Goal: Task Accomplishment & Management: Use online tool/utility

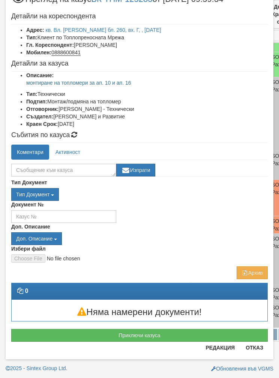
scroll to position [29, 0]
click at [53, 334] on button "Приключи казуса" at bounding box center [139, 335] width 256 height 13
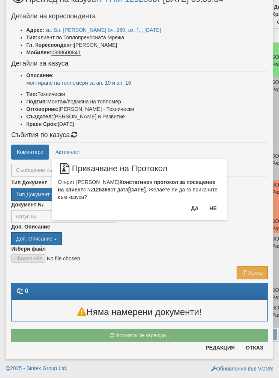
click at [194, 212] on button "Да" at bounding box center [194, 208] width 16 height 12
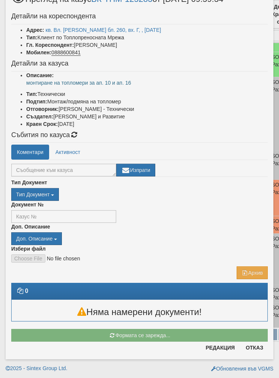
scroll to position [19, 0]
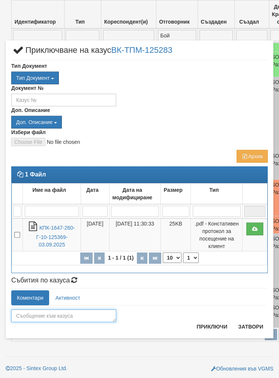
click at [34, 316] on textarea at bounding box center [63, 315] width 105 height 13
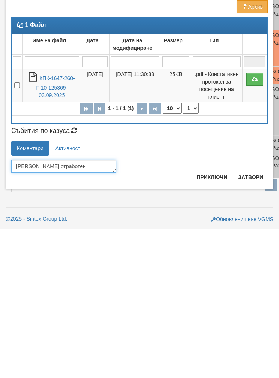
type textarea "Казуса отработен"
click at [209, 320] on button "Приключи" at bounding box center [212, 326] width 40 height 12
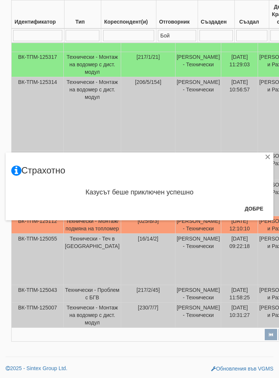
click at [256, 209] on button "Добре" at bounding box center [254, 209] width 28 height 12
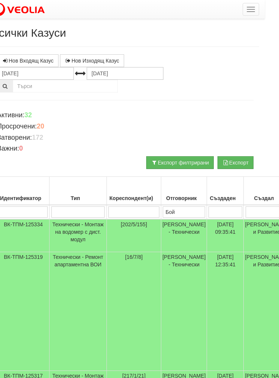
scroll to position [0, 15]
click at [253, 12] on button "button" at bounding box center [250, 9] width 16 height 13
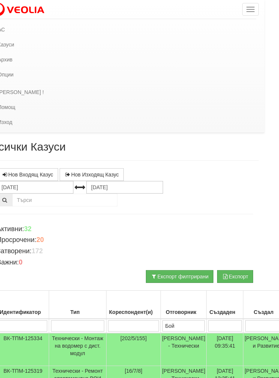
scroll to position [0, 0]
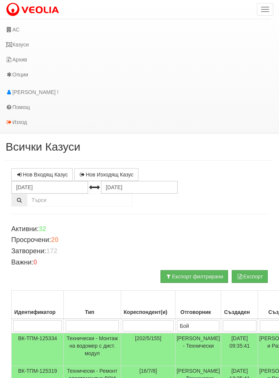
click at [18, 29] on link "АС" at bounding box center [135, 29] width 270 height 15
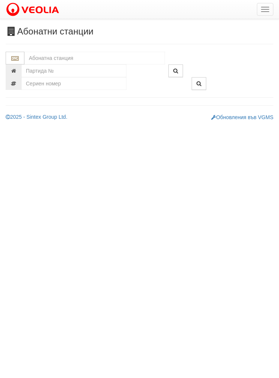
click at [41, 58] on input "text" at bounding box center [94, 58] width 140 height 13
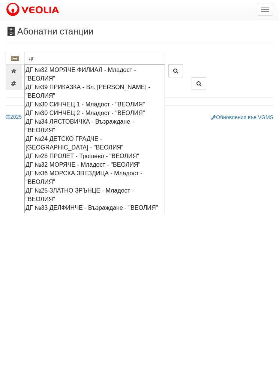
click at [51, 205] on div "ДГ №33 ДЕЛФИНЧЕ - Възраждане - "ВЕОЛИЯ"" at bounding box center [94, 207] width 138 height 9
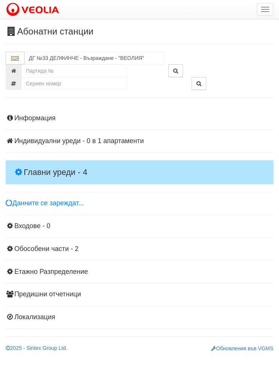
click at [34, 165] on h4 "Главни уреди - 4" at bounding box center [139, 172] width 267 height 24
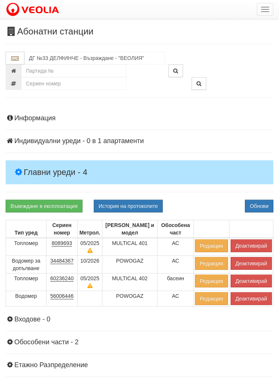
click at [116, 206] on button "История на протоколите" at bounding box center [128, 206] width 69 height 13
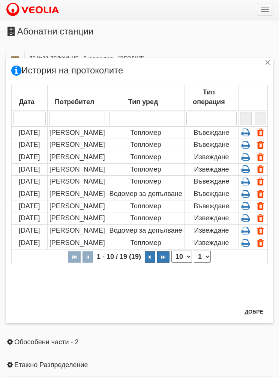
click at [253, 314] on button "Добре" at bounding box center [254, 311] width 28 height 12
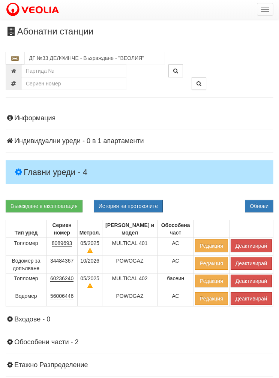
click at [250, 280] on button "Деактивирай" at bounding box center [250, 280] width 41 height 13
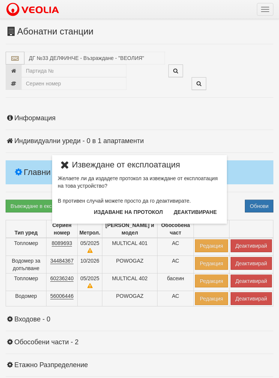
click at [111, 217] on button "Издаване на протокол" at bounding box center [128, 212] width 78 height 12
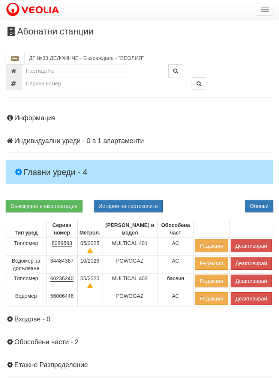
click at [261, 204] on button "Обнови" at bounding box center [258, 206] width 28 height 13
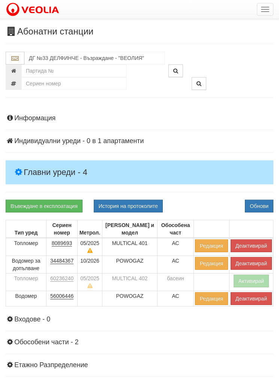
click at [248, 282] on button "Активирай" at bounding box center [251, 280] width 36 height 13
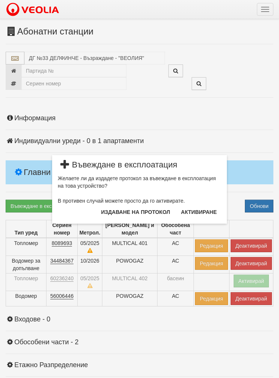
click at [136, 212] on button "Издаване на протокол" at bounding box center [136, 212] width 78 height 12
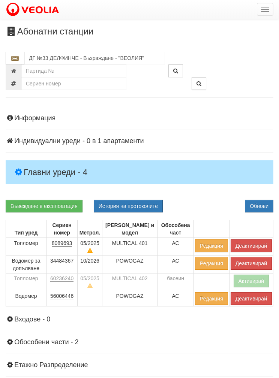
click at [260, 203] on button "Обнови" at bounding box center [258, 206] width 28 height 13
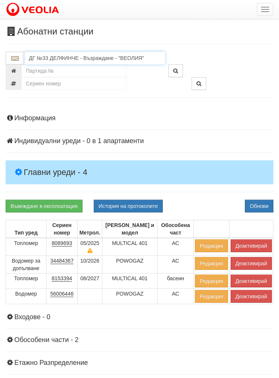
click at [149, 60] on input "ДГ №33 ДЕЛФИНЧЕ - Възраждане - "ВЕОЛИЯ"" at bounding box center [94, 58] width 140 height 13
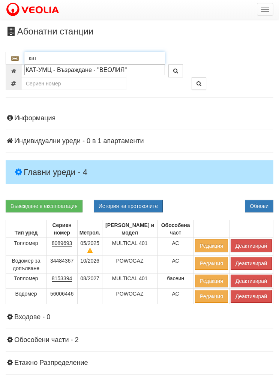
click at [50, 71] on div "КАТ-УМЦ - Възраждане - "ВЕОЛИЯ"" at bounding box center [94, 70] width 138 height 9
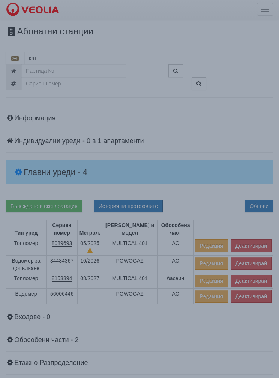
type input "КАТ-УМЦ - Възраждане - "ВЕОЛИЯ""
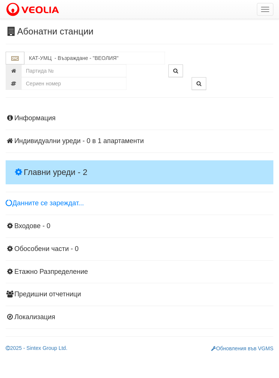
click at [30, 163] on h4 "Главни уреди - 2" at bounding box center [139, 172] width 267 height 24
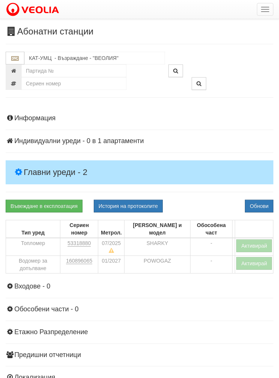
click at [262, 10] on button "button" at bounding box center [264, 9] width 16 height 13
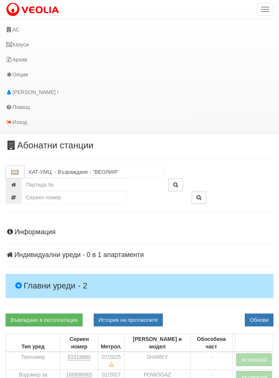
click at [24, 48] on link "Казуси" at bounding box center [135, 44] width 270 height 15
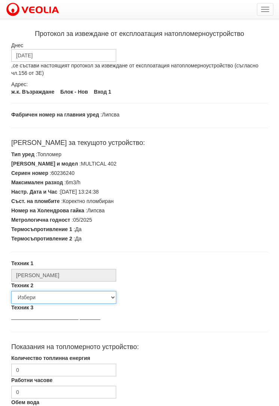
click at [33, 297] on select "Избери Недко Тодоров Дончо Дончев Георги Колчаков Илиян Любчев Христо Пенев Све…" at bounding box center [63, 297] width 105 height 13
select select "5d4615a0-9cef-4004-86a5-26aa391ad5dd"
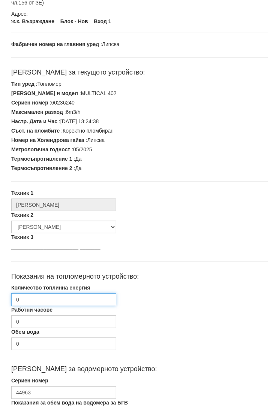
click at [38, 299] on input "0" at bounding box center [63, 299] width 105 height 13
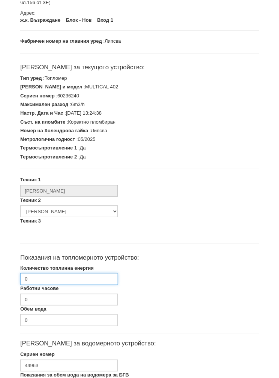
scroll to position [121, 0]
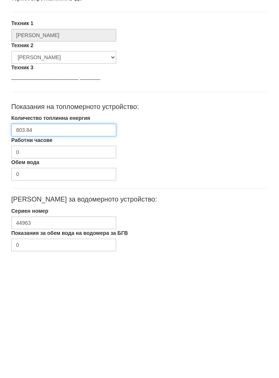
type input "803.84"
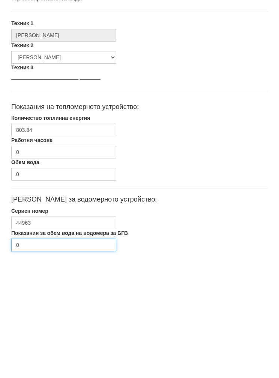
click at [32, 358] on input "0" at bounding box center [63, 364] width 105 height 13
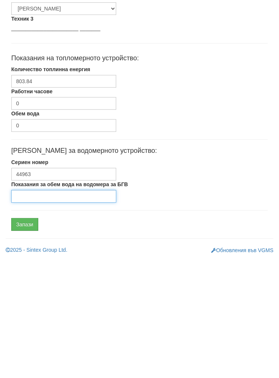
type input "0"
click at [26, 337] on input "Запази" at bounding box center [24, 343] width 27 height 13
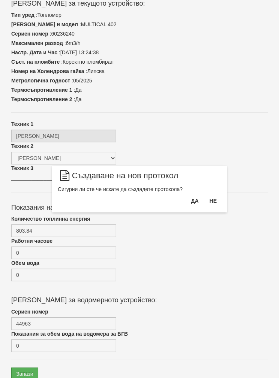
click at [194, 203] on button "Да" at bounding box center [194, 201] width 16 height 12
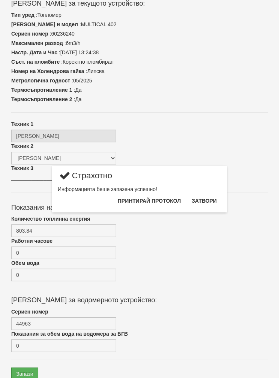
click at [207, 202] on button "Затвори" at bounding box center [204, 201] width 34 height 12
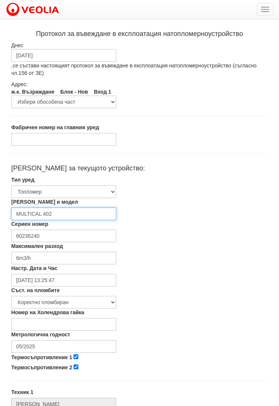
click at [55, 212] on input "MULTICAL 402" at bounding box center [63, 213] width 105 height 13
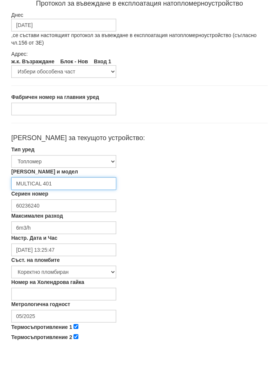
type input "MULTICAL 401"
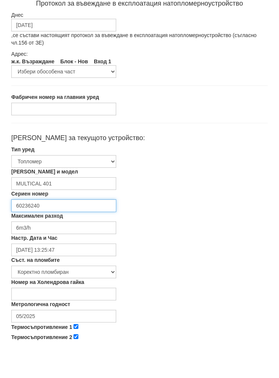
click at [43, 229] on input "60236240" at bounding box center [63, 235] width 105 height 13
type input "6"
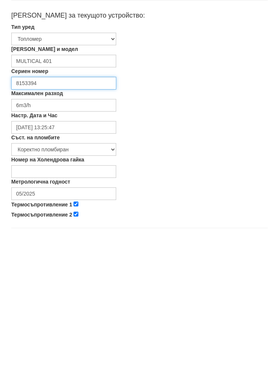
scroll to position [8, 0]
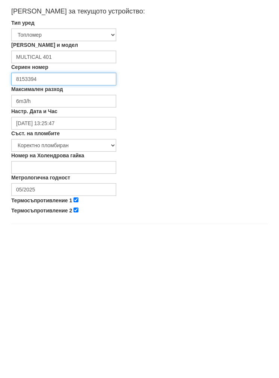
type input "8153394"
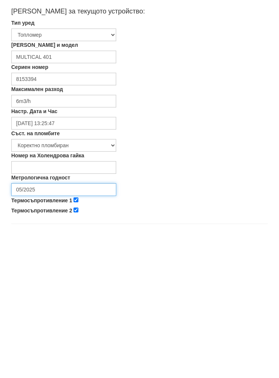
click at [43, 332] on input "05/2025" at bounding box center [63, 338] width 105 height 13
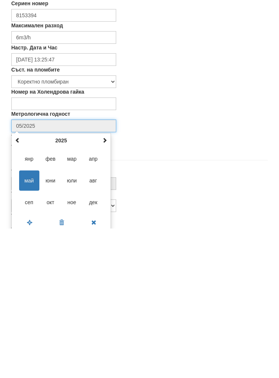
scroll to position [74, 0]
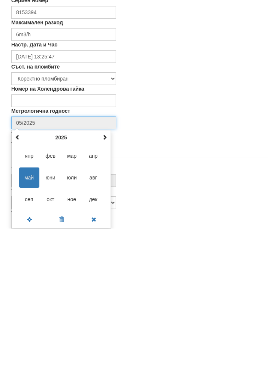
click at [104, 284] on span at bounding box center [104, 286] width 5 height 5
click at [105, 284] on span at bounding box center [104, 286] width 5 height 5
click at [98, 317] on span "авг" at bounding box center [93, 327] width 20 height 20
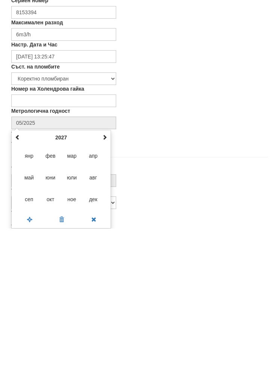
type input "08/2027"
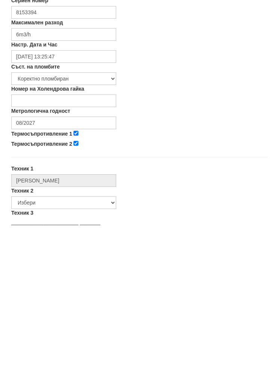
scroll to position [224, 0]
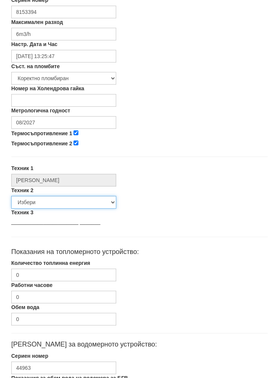
click at [51, 204] on select "Избери Недко Тодоров Дончо Дончев Георги Колчаков Илиян Любчев Христо Пенев Све…" at bounding box center [63, 202] width 105 height 13
select select "5d4615a0-9cef-4004-86a5-26aa391ad5dd"
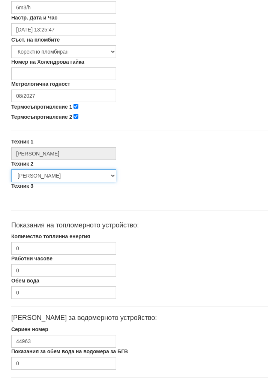
scroll to position [269, 0]
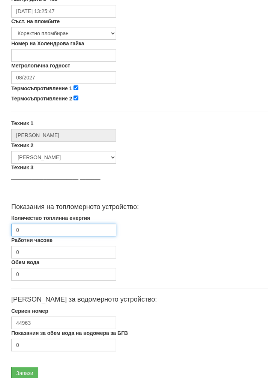
click at [54, 230] on input "0" at bounding box center [63, 230] width 105 height 13
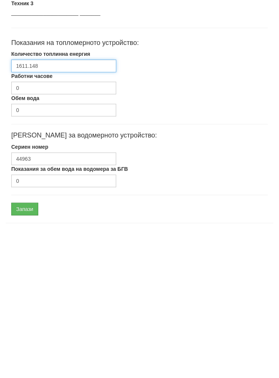
scroll to position [299, 0]
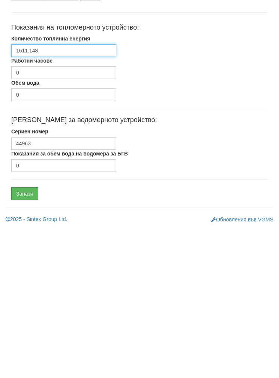
type input "1611.148"
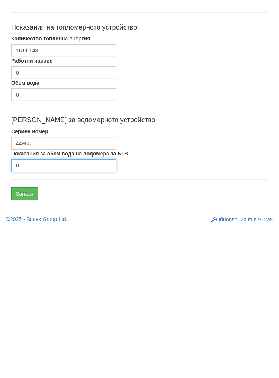
click at [32, 308] on input "0" at bounding box center [63, 314] width 105 height 13
type input "0"
click at [22, 337] on input "Запази" at bounding box center [24, 343] width 27 height 13
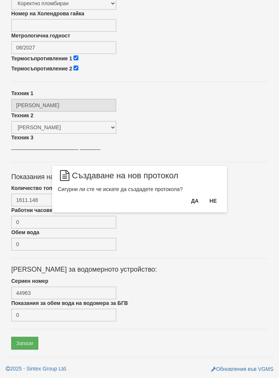
click at [192, 204] on button "Да" at bounding box center [194, 201] width 16 height 12
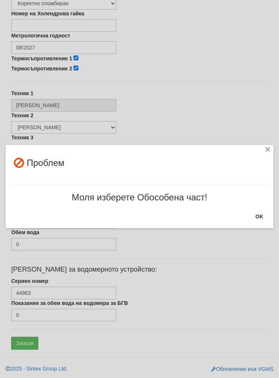
click at [262, 219] on button "OK" at bounding box center [258, 216] width 17 height 12
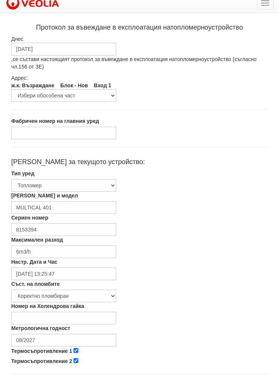
scroll to position [6, 0]
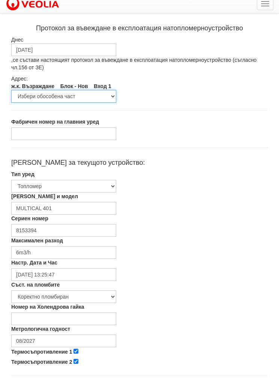
click at [114, 98] on select "Избери обособена част АС басеин" at bounding box center [63, 96] width 105 height 13
select select "f0fb24be-6ef0-e711-80d5-af6e8d4d1e1e"
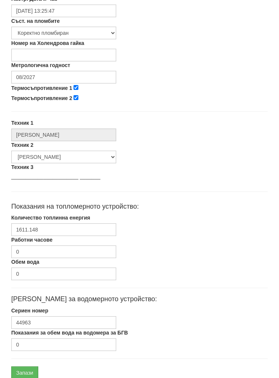
scroll to position [269, 0]
click at [25, 372] on input "Запази" at bounding box center [24, 373] width 27 height 13
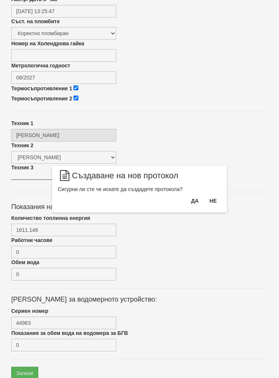
click at [194, 203] on button "Да" at bounding box center [194, 201] width 16 height 12
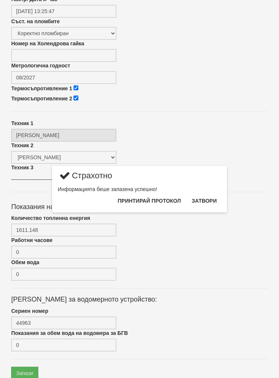
click at [211, 202] on button "Затвори" at bounding box center [204, 201] width 34 height 12
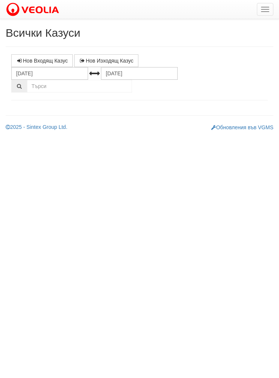
select select "1"
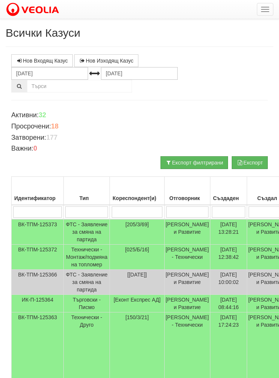
click at [186, 209] on input "search" at bounding box center [187, 211] width 42 height 11
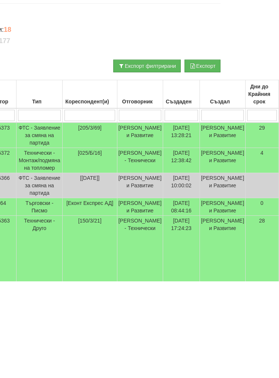
type input "Б"
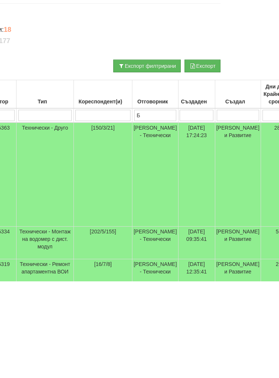
type input "Бо"
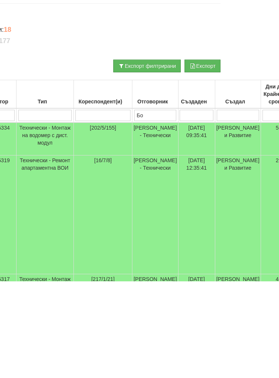
type input "Бой"
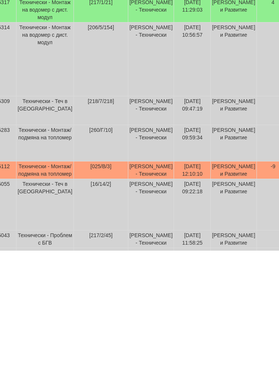
scroll to position [246, 47]
type input "Бой"
click at [81, 252] on td "[260/Г/10]" at bounding box center [100, 270] width 54 height 36
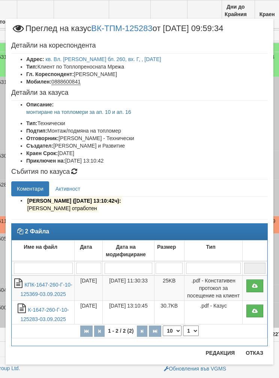
click at [258, 354] on button "Отказ" at bounding box center [254, 353] width 27 height 12
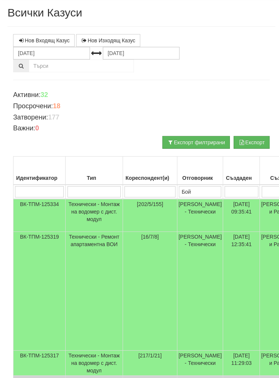
scroll to position [0, 0]
